Goal: Information Seeking & Learning: Learn about a topic

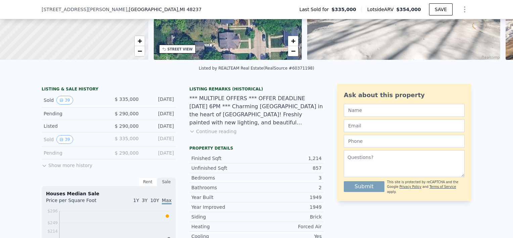
scroll to position [107, 0]
click at [59, 166] on button "Show more history" at bounding box center [67, 163] width 51 height 9
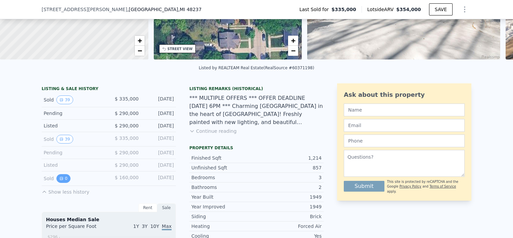
click at [63, 180] on button "0" at bounding box center [63, 178] width 14 height 9
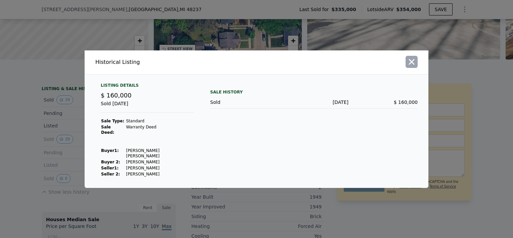
click at [413, 66] on icon "button" at bounding box center [411, 61] width 9 height 9
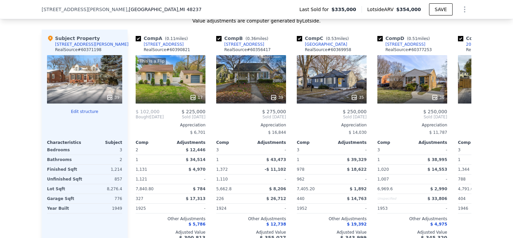
scroll to position [781, 0]
click at [464, 115] on icon at bounding box center [462, 116] width 13 height 13
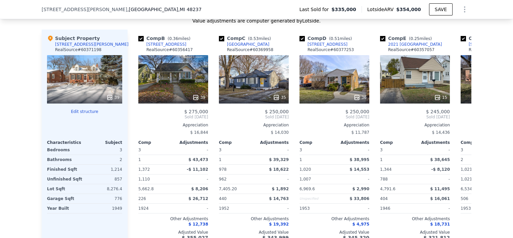
scroll to position [0, 161]
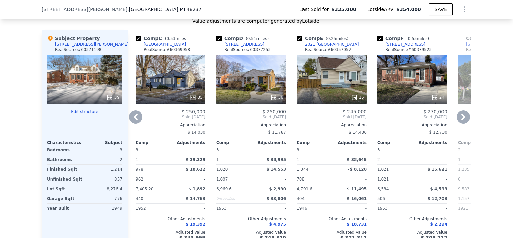
click at [464, 115] on icon at bounding box center [462, 116] width 13 height 13
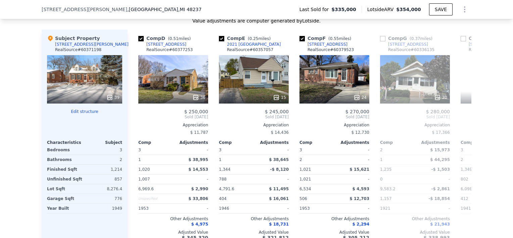
scroll to position [0, 322]
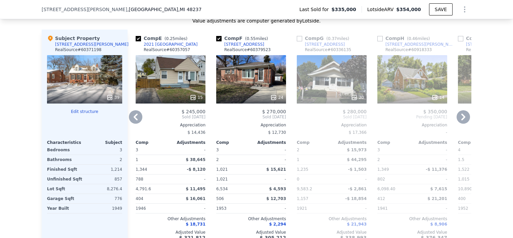
click at [464, 115] on icon at bounding box center [462, 116] width 13 height 13
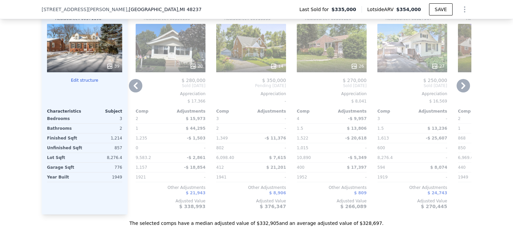
scroll to position [812, 0]
click at [132, 87] on icon at bounding box center [135, 85] width 13 height 13
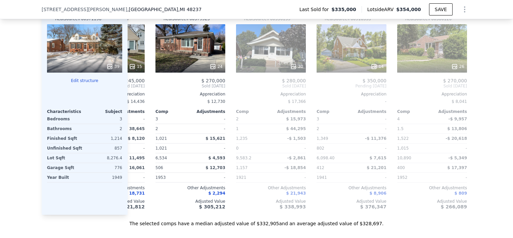
scroll to position [0, 322]
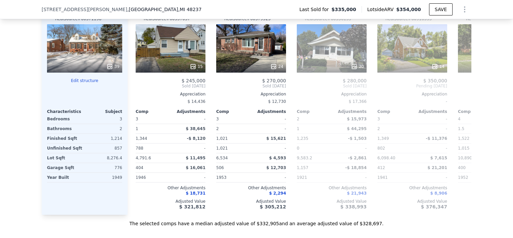
click at [133, 87] on div "Comp E ( 0.25 miles) 2021 Central St RealSource # 60357057 15 $ 245,000 Sold [D…" at bounding box center [170, 107] width 75 height 216
click at [132, 87] on icon at bounding box center [135, 85] width 13 height 13
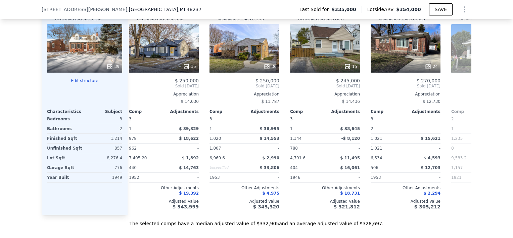
scroll to position [0, 161]
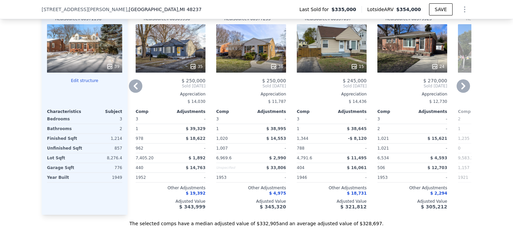
click at [132, 87] on icon at bounding box center [135, 85] width 13 height 13
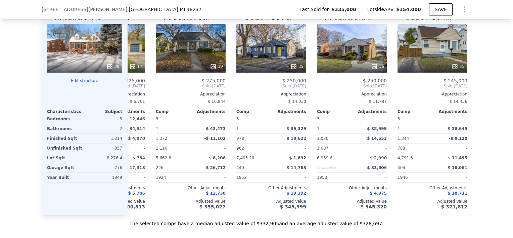
scroll to position [0, 0]
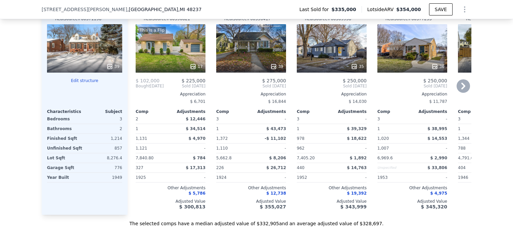
click at [133, 87] on div "Comp A ( 0.11 miles) [STREET_ADDRESS] 60390821 This is a Flip 17 $ 102,000 $ 22…" at bounding box center [170, 107] width 75 height 216
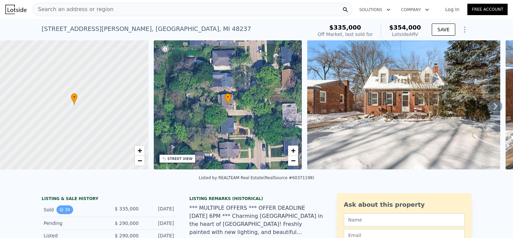
click at [56, 214] on button "39" at bounding box center [64, 209] width 16 height 9
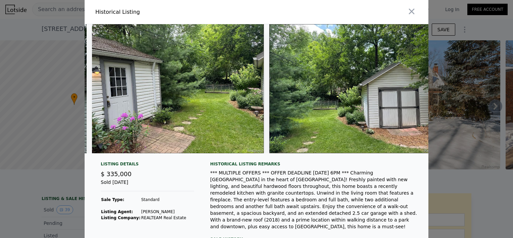
scroll to position [44, 0]
